Goal: Transaction & Acquisition: Subscribe to service/newsletter

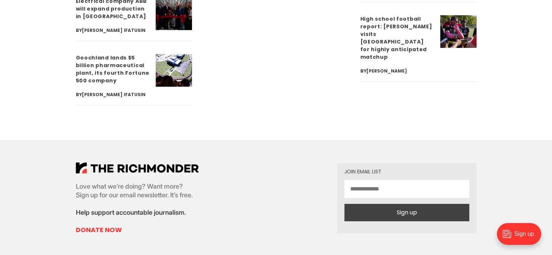
scroll to position [2796, 0]
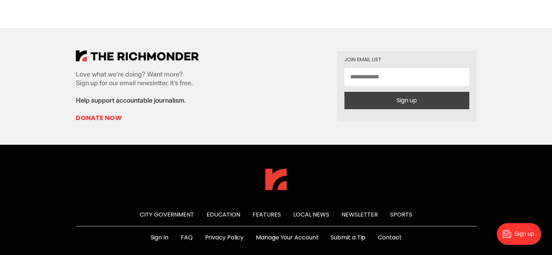
click at [344, 210] on link "Newsletter" at bounding box center [359, 214] width 36 height 8
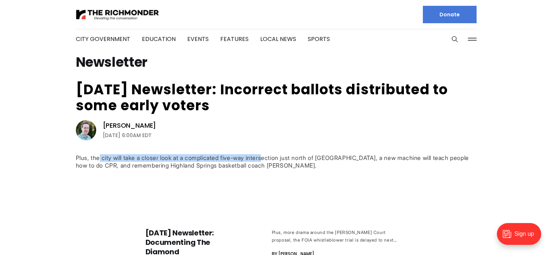
drag, startPoint x: 101, startPoint y: 154, endPoint x: 264, endPoint y: 154, distance: 163.6
click at [264, 154] on div "Plus, the city will take a closer look at a complicated five-way intersection j…" at bounding box center [276, 161] width 400 height 15
click at [318, 159] on div "Plus, the city will take a closer look at a complicated five-way intersection j…" at bounding box center [276, 161] width 400 height 15
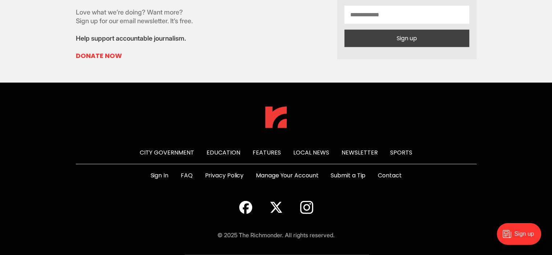
click at [348, 175] on link "Submit a Tip" at bounding box center [347, 175] width 35 height 9
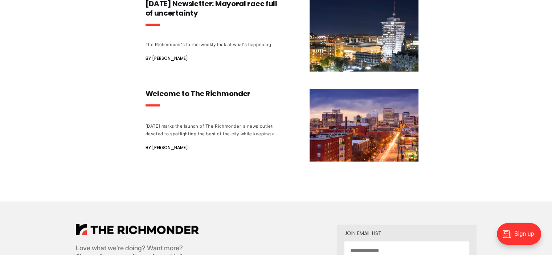
scroll to position [14944, 0]
